Goal: Download file/media

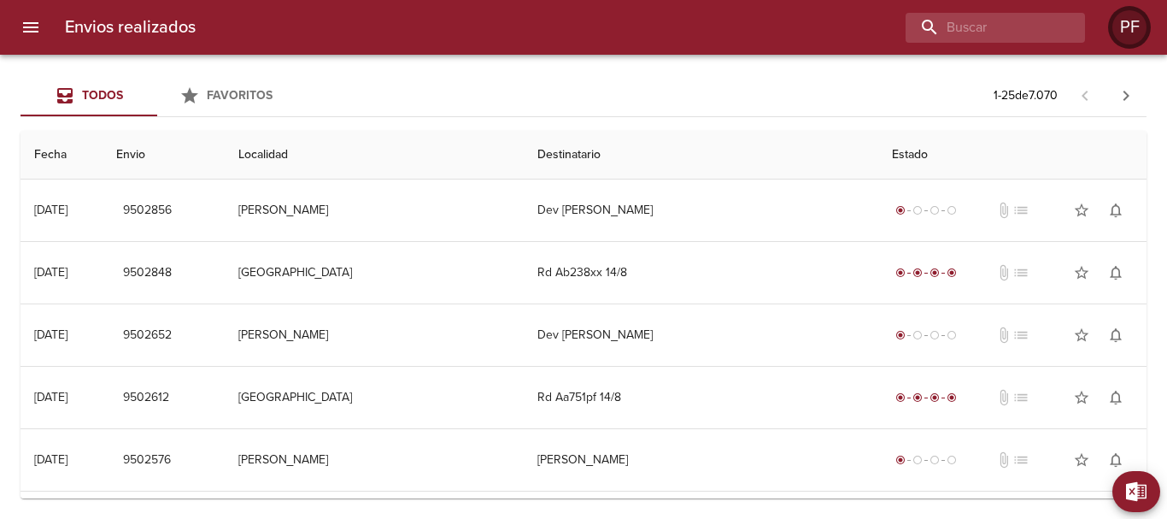
click at [1113, 29] on div "PF" at bounding box center [1130, 27] width 34 height 34
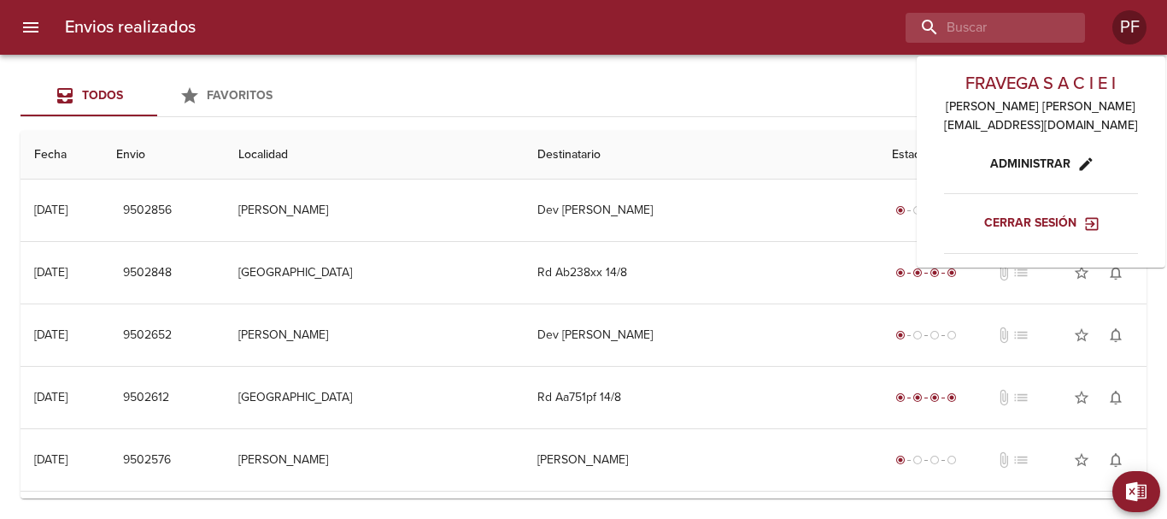
click at [1034, 231] on span "Cerrar sesión" at bounding box center [1040, 223] width 113 height 21
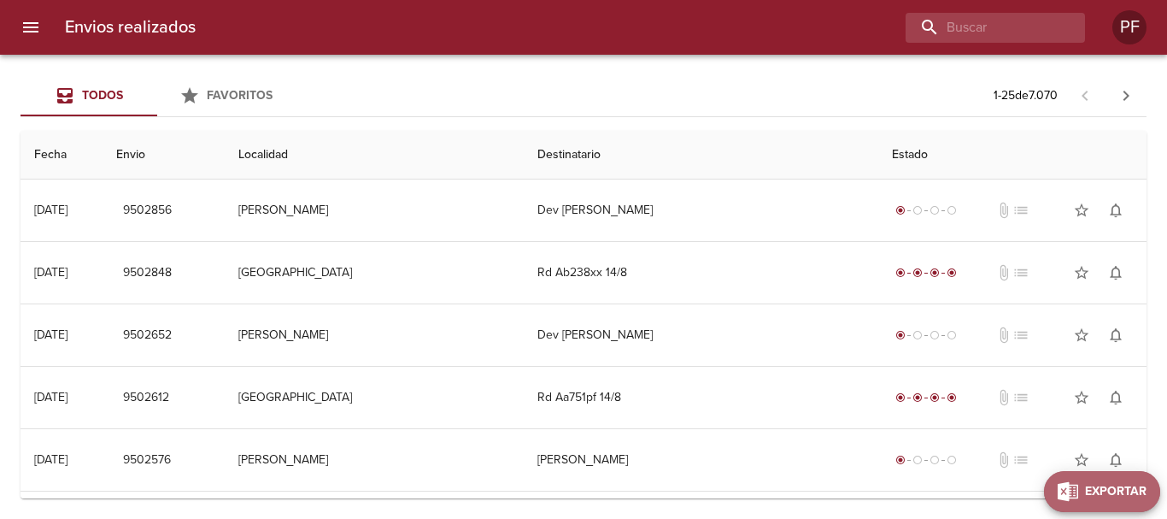
click at [1140, 487] on span "Exportar" at bounding box center [1116, 491] width 62 height 21
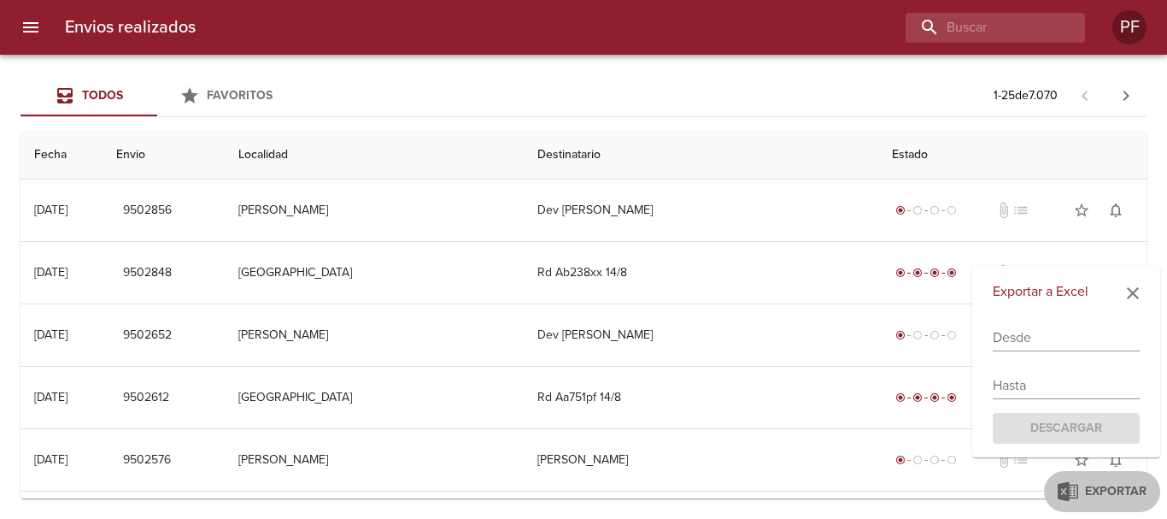
click at [1016, 337] on input "text" at bounding box center [1066, 337] width 147 height 27
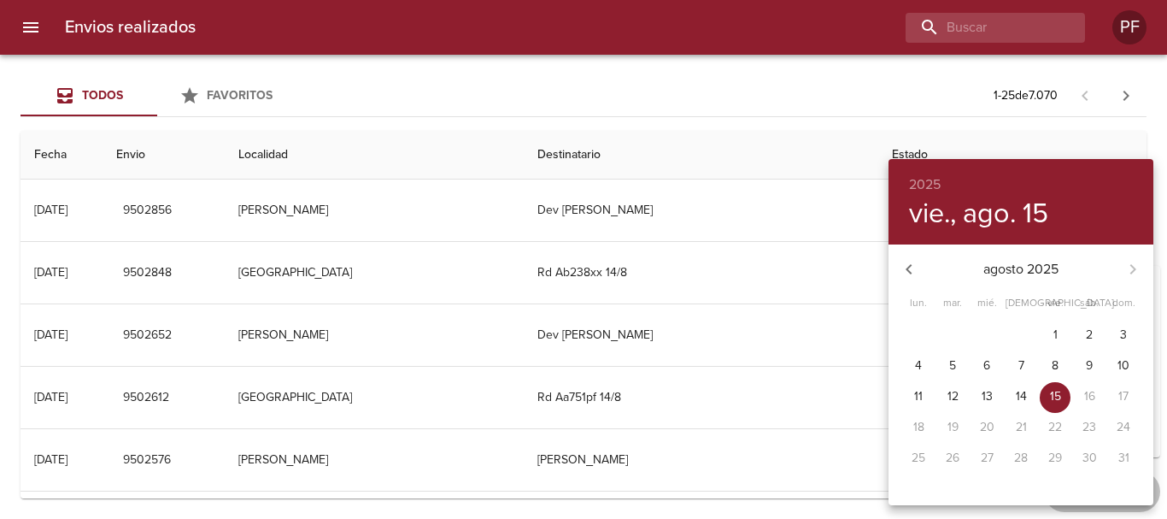
click at [928, 397] on span "11" at bounding box center [918, 396] width 31 height 17
type input "11/08/2025"
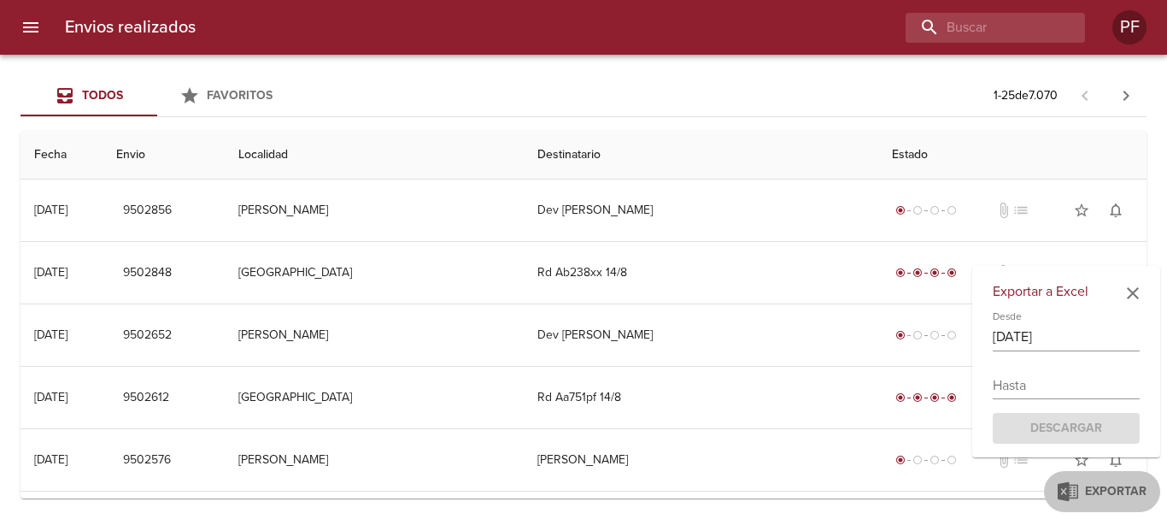
click at [1040, 369] on div "Hasta" at bounding box center [1066, 378] width 147 height 41
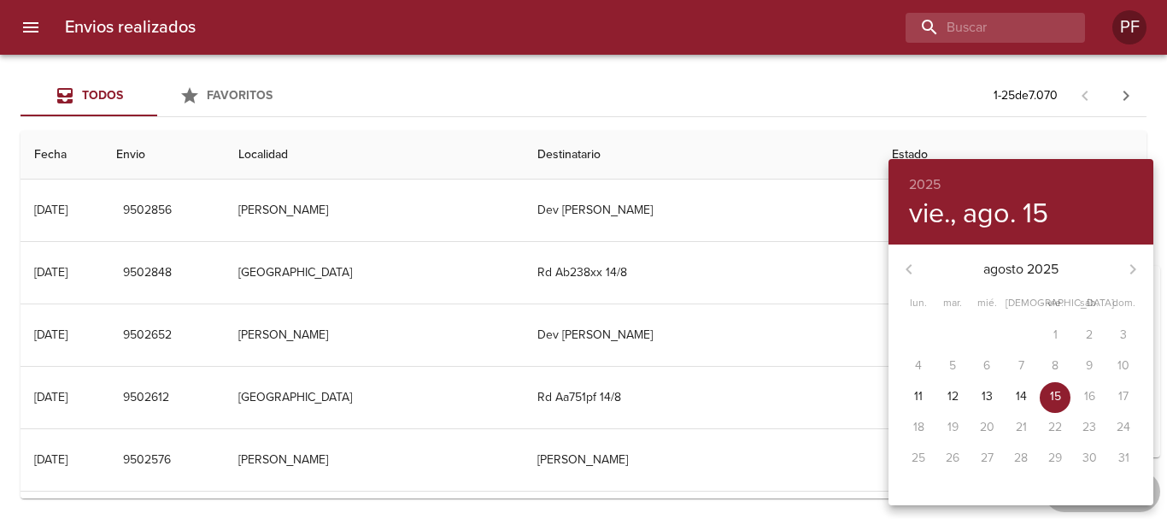
click at [1032, 377] on div "7" at bounding box center [1021, 366] width 34 height 31
click at [1053, 399] on p "15" at bounding box center [1055, 396] width 11 height 17
type input "15/08/2025"
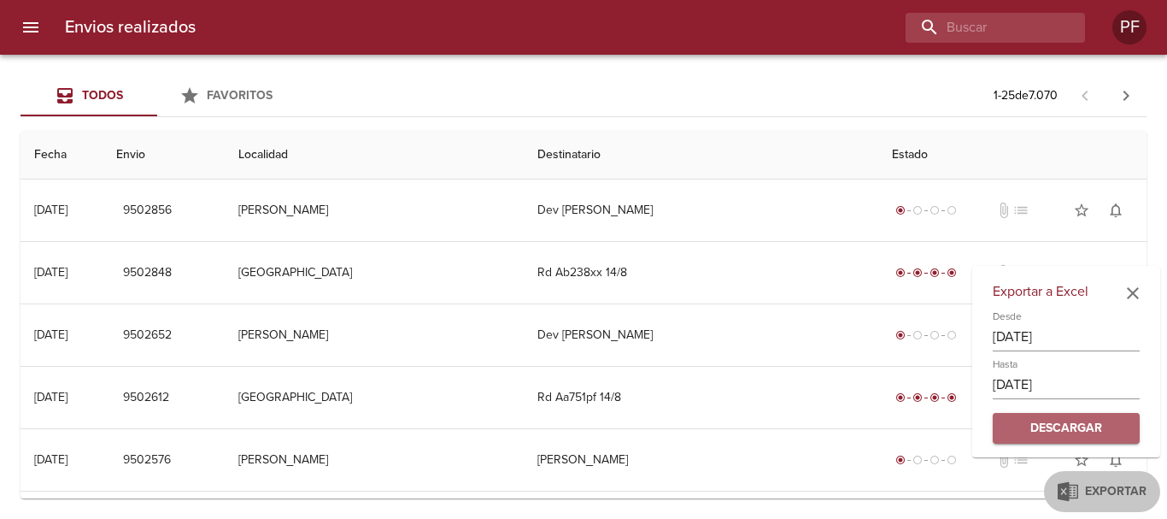
click at [1075, 429] on span "Descargar" at bounding box center [1067, 428] width 120 height 21
